Goal: Information Seeking & Learning: Learn about a topic

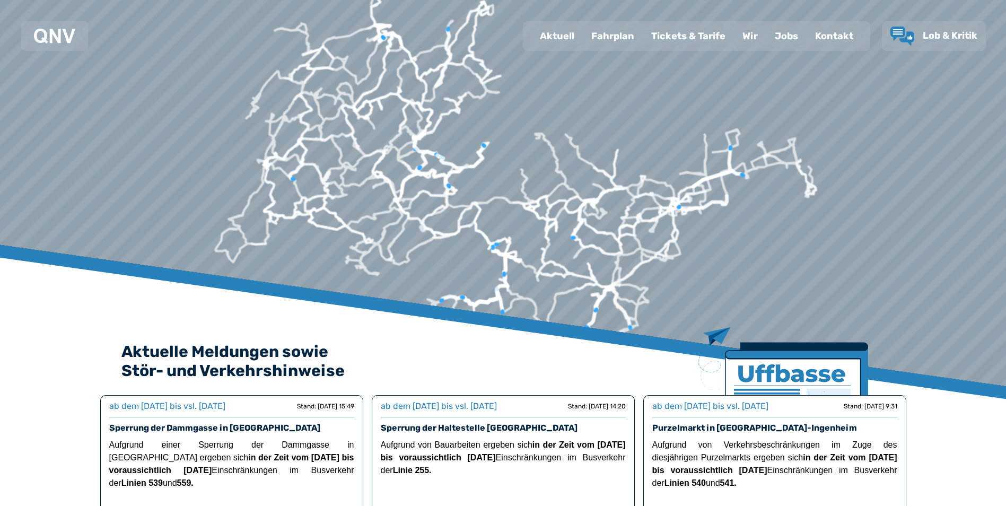
click at [608, 31] on div "Fahrplan" at bounding box center [613, 36] width 60 height 28
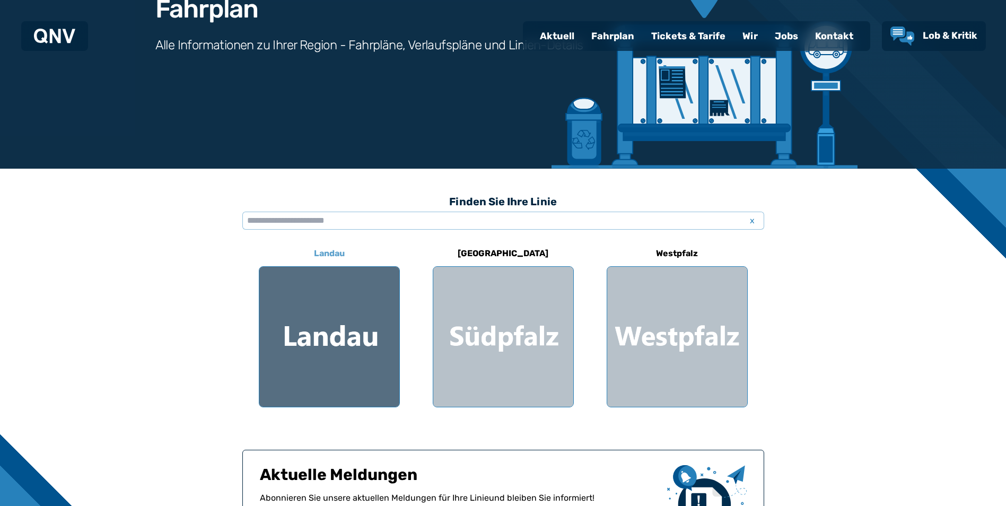
scroll to position [159, 0]
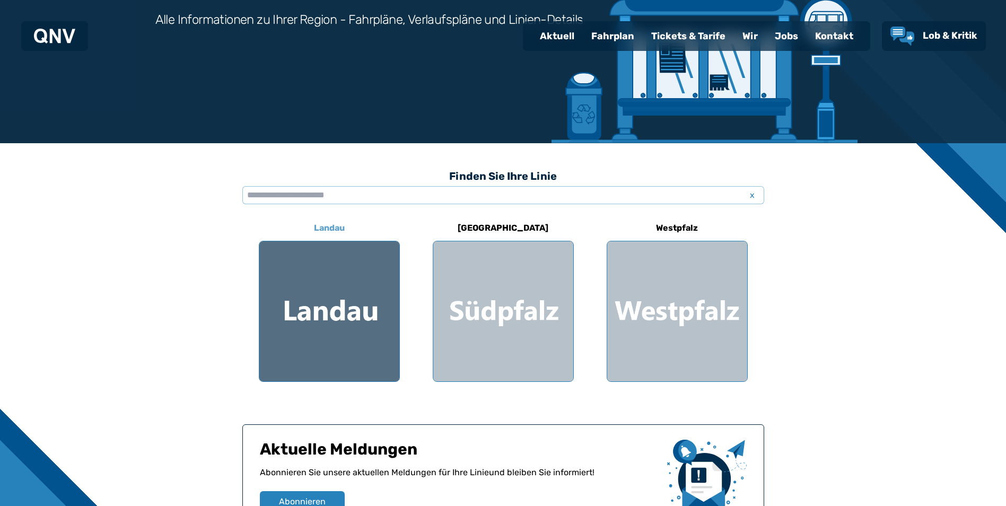
click at [345, 307] on div at bounding box center [329, 311] width 140 height 140
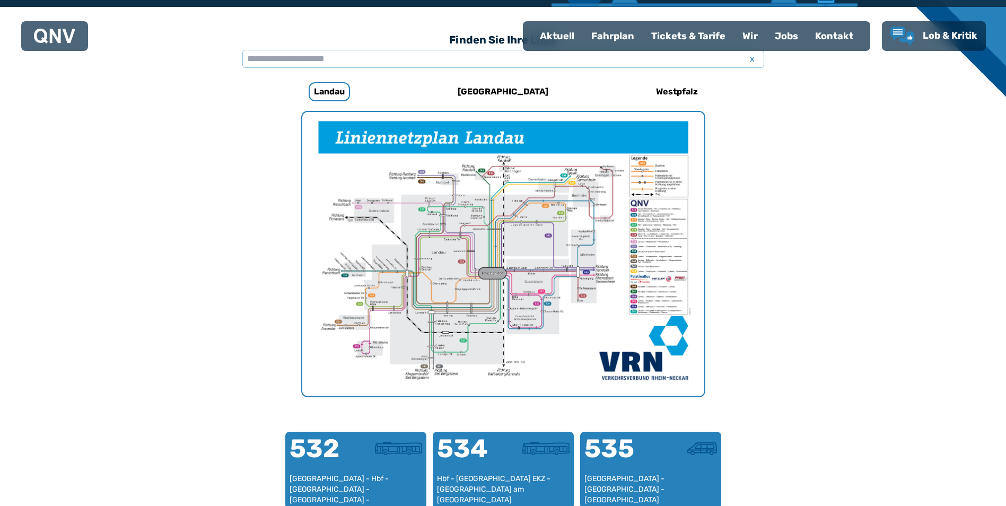
scroll to position [274, 0]
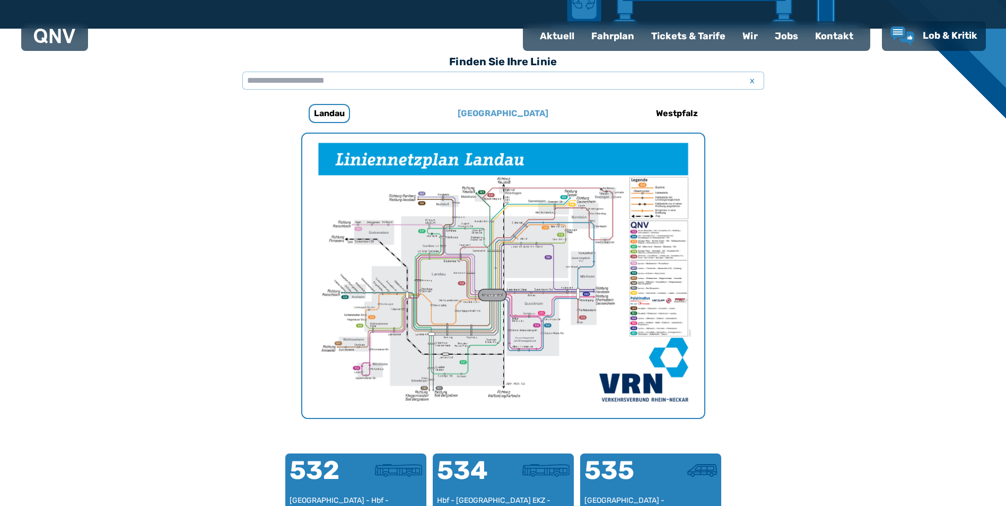
click at [499, 113] on h6 "[GEOGRAPHIC_DATA]" at bounding box center [502, 113] width 99 height 17
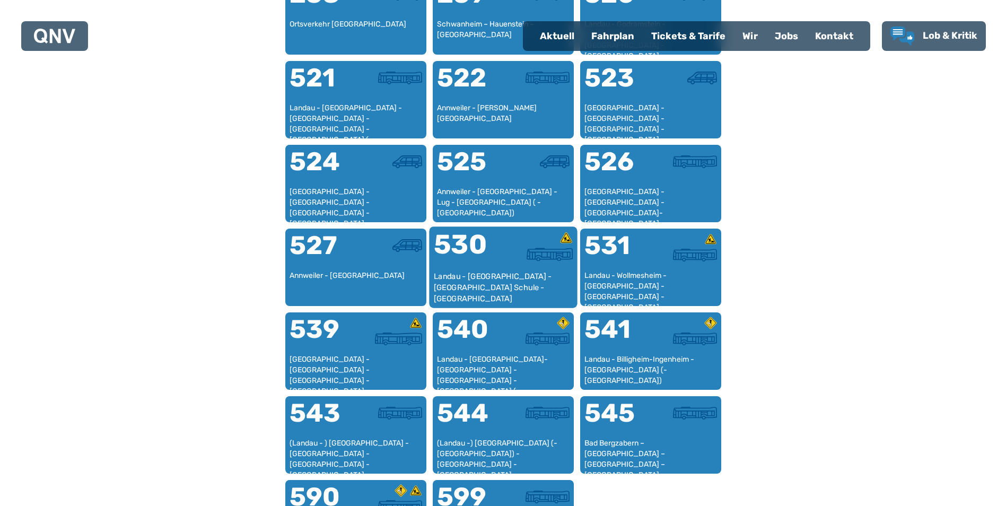
scroll to position [751, 0]
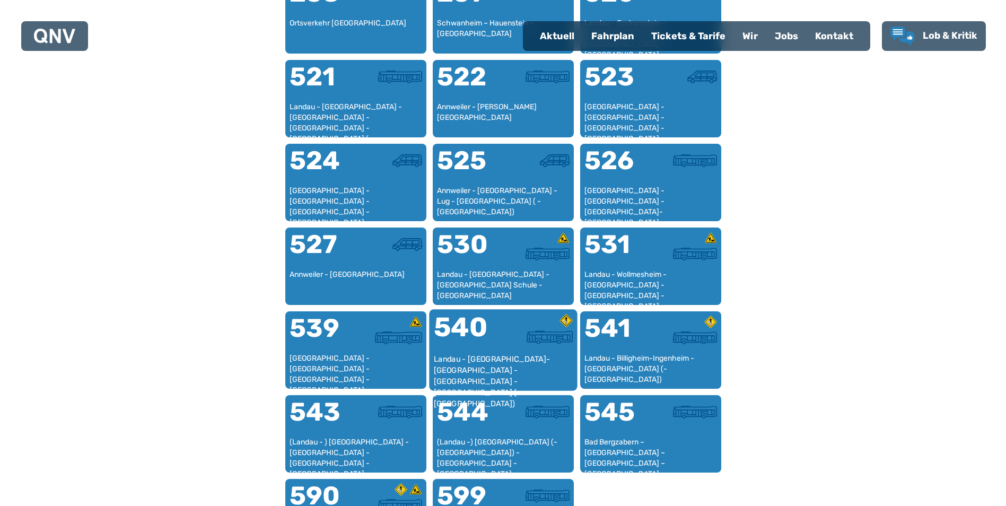
click at [499, 355] on div "Landau - [GEOGRAPHIC_DATA]-[GEOGRAPHIC_DATA] - [GEOGRAPHIC_DATA] - [GEOGRAPHIC_…" at bounding box center [502, 370] width 139 height 32
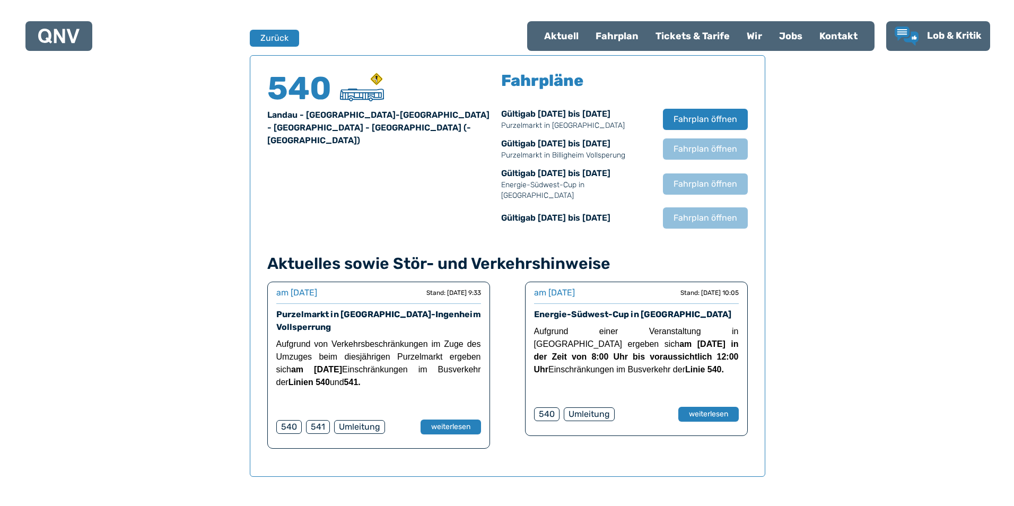
scroll to position [699, 0]
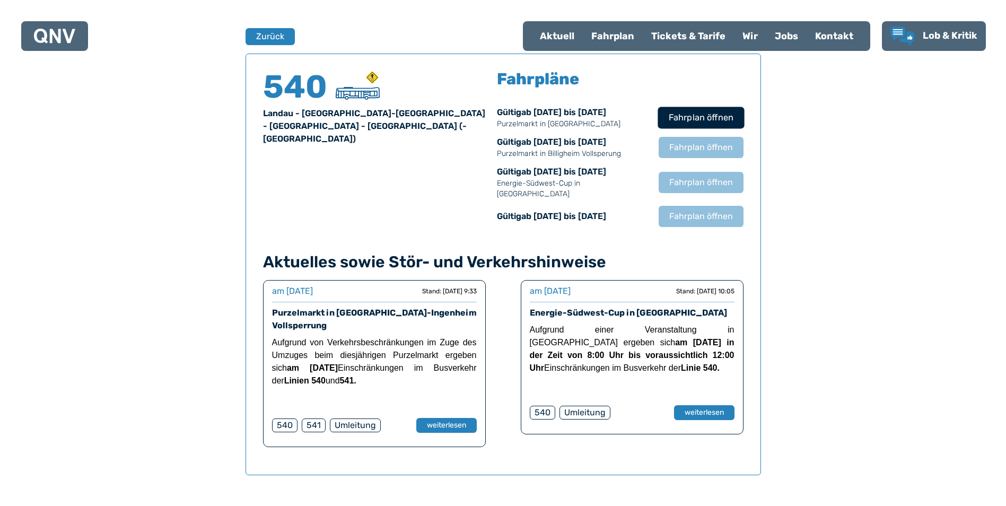
click at [706, 115] on span "Fahrplan öffnen" at bounding box center [700, 117] width 65 height 13
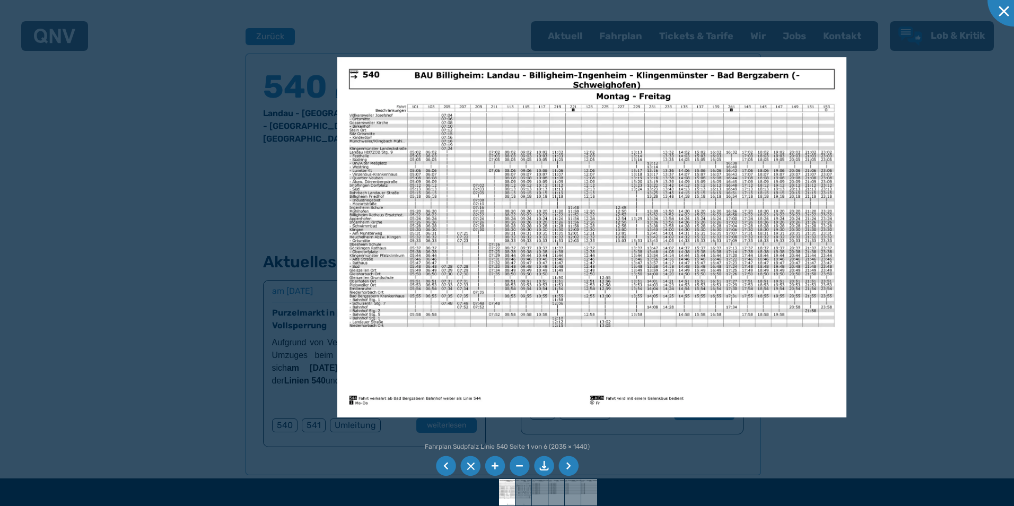
click at [569, 461] on li at bounding box center [568, 466] width 20 height 20
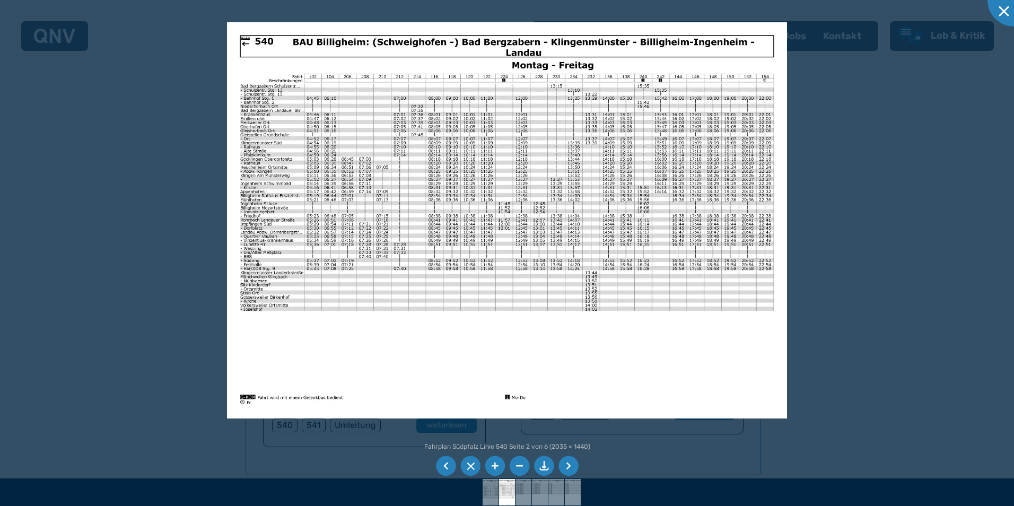
click at [569, 462] on li at bounding box center [568, 466] width 20 height 20
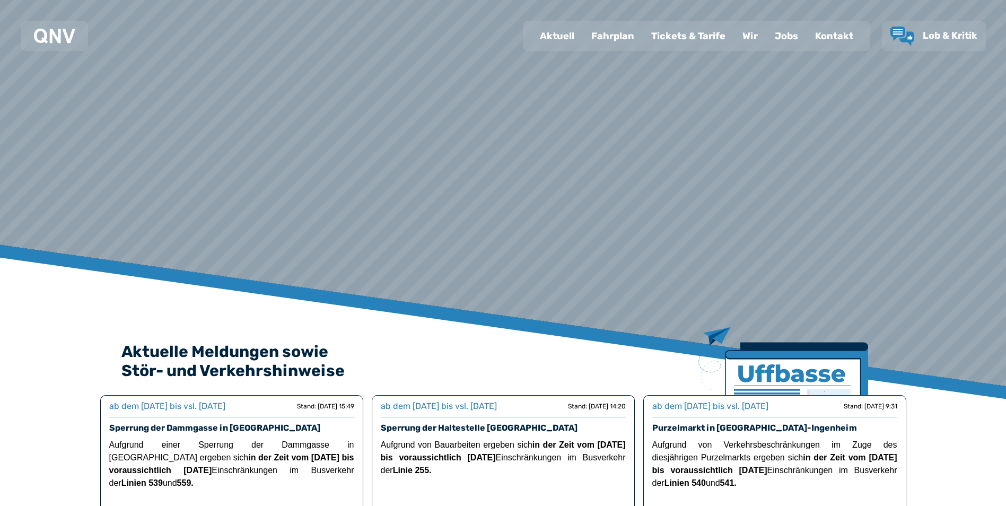
click at [619, 39] on div "Fahrplan" at bounding box center [613, 36] width 60 height 28
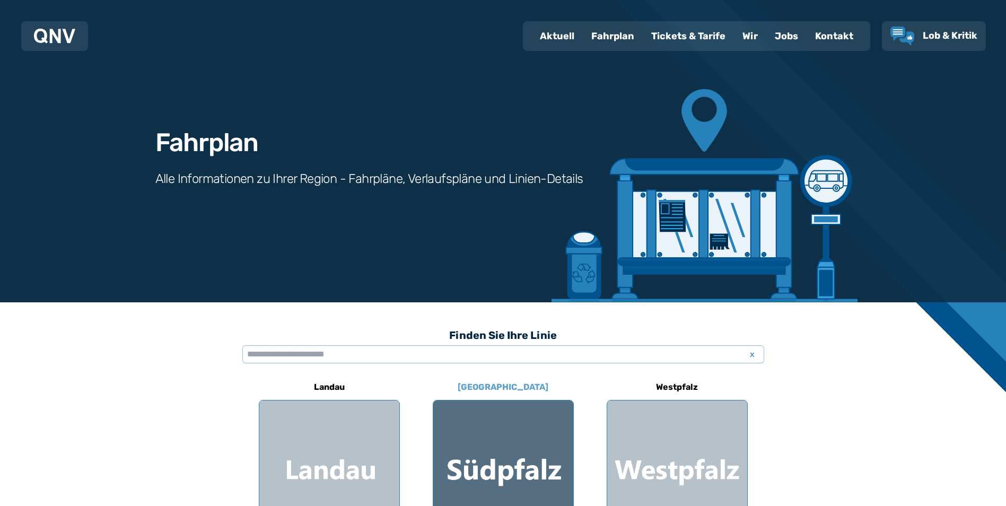
click at [478, 464] on div at bounding box center [503, 470] width 140 height 140
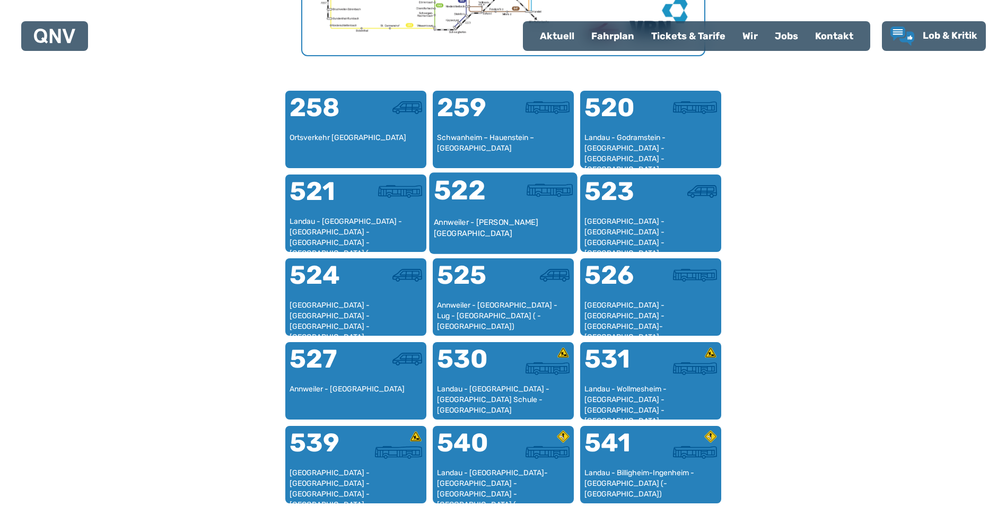
scroll to position [689, 0]
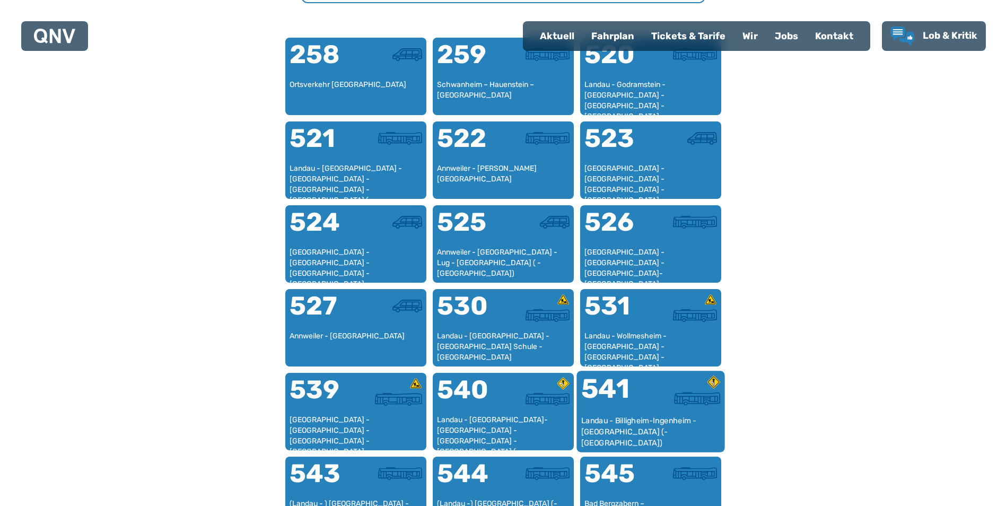
click at [630, 417] on div "Landau - Billigheim-Ingenheim - [GEOGRAPHIC_DATA] (- [GEOGRAPHIC_DATA])" at bounding box center [650, 431] width 139 height 32
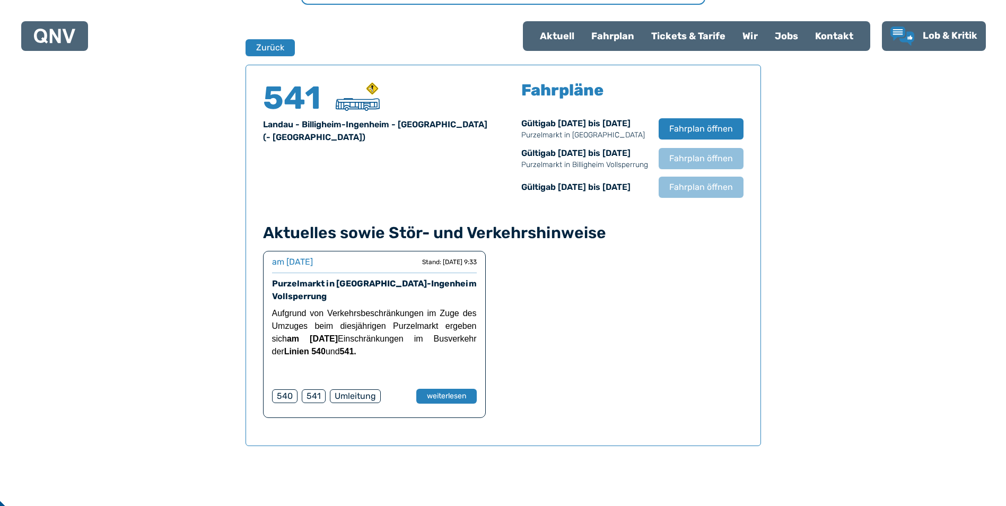
scroll to position [699, 0]
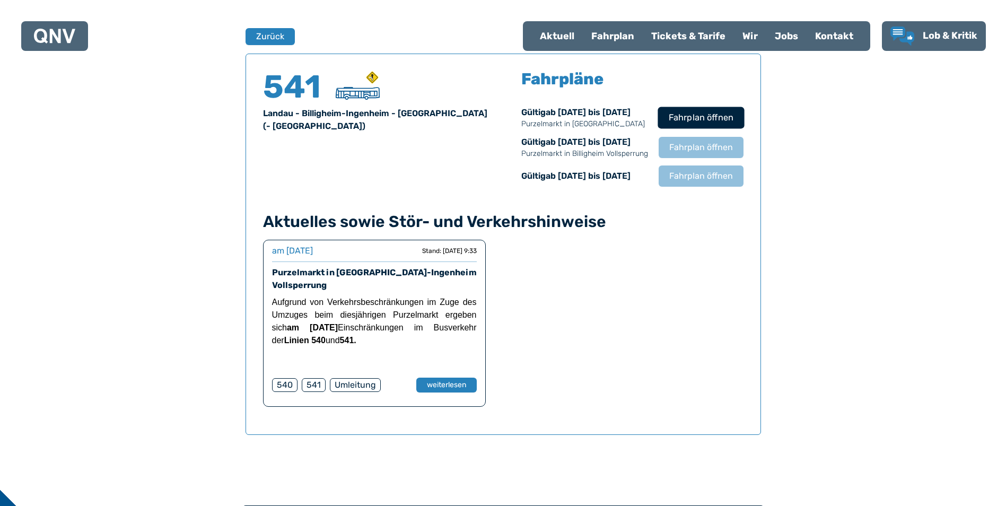
click at [684, 118] on span "Fahrplan öffnen" at bounding box center [700, 117] width 65 height 13
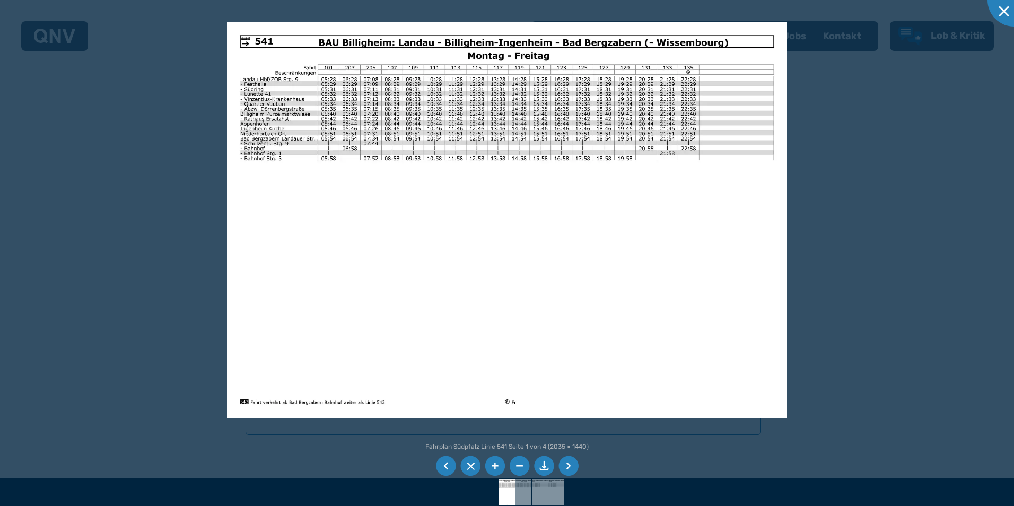
click at [567, 463] on li at bounding box center [568, 466] width 20 height 20
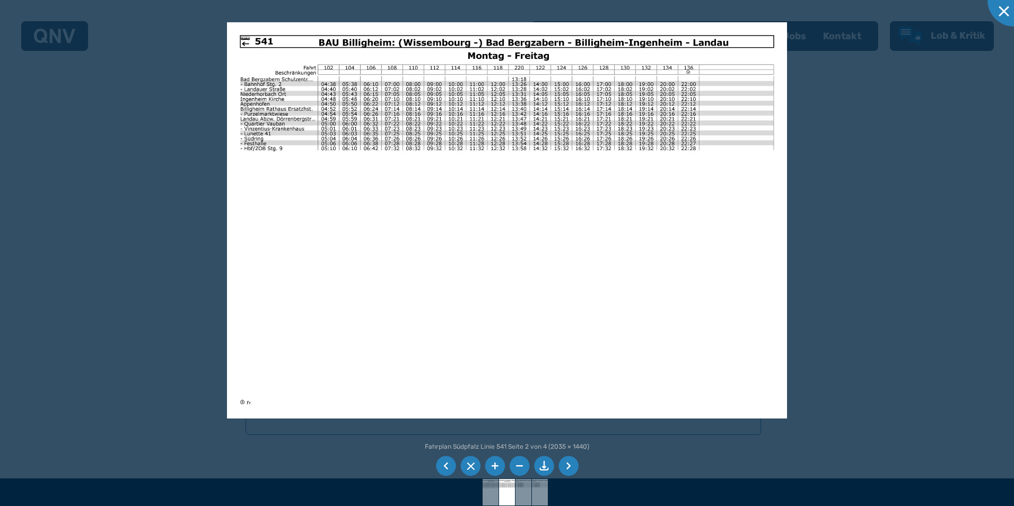
click at [567, 463] on li at bounding box center [568, 466] width 20 height 20
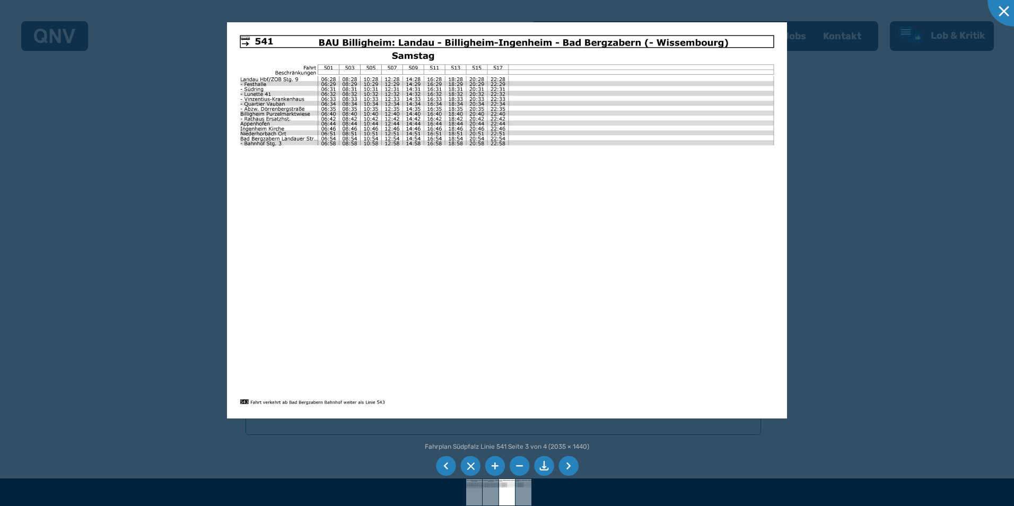
click at [933, 318] on div at bounding box center [507, 253] width 1014 height 506
